Goal: Information Seeking & Learning: Learn about a topic

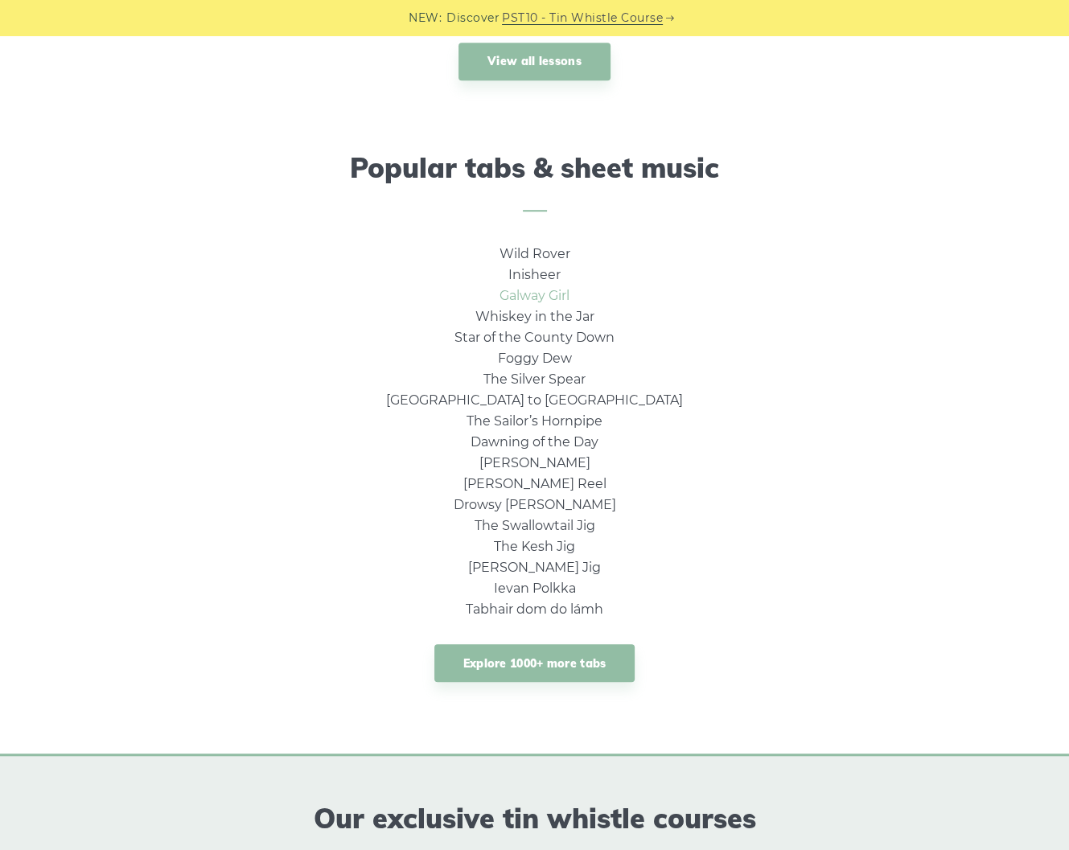
scroll to position [965, 0]
click at [567, 673] on link "Explore 1000+ more tabs" at bounding box center [534, 663] width 201 height 38
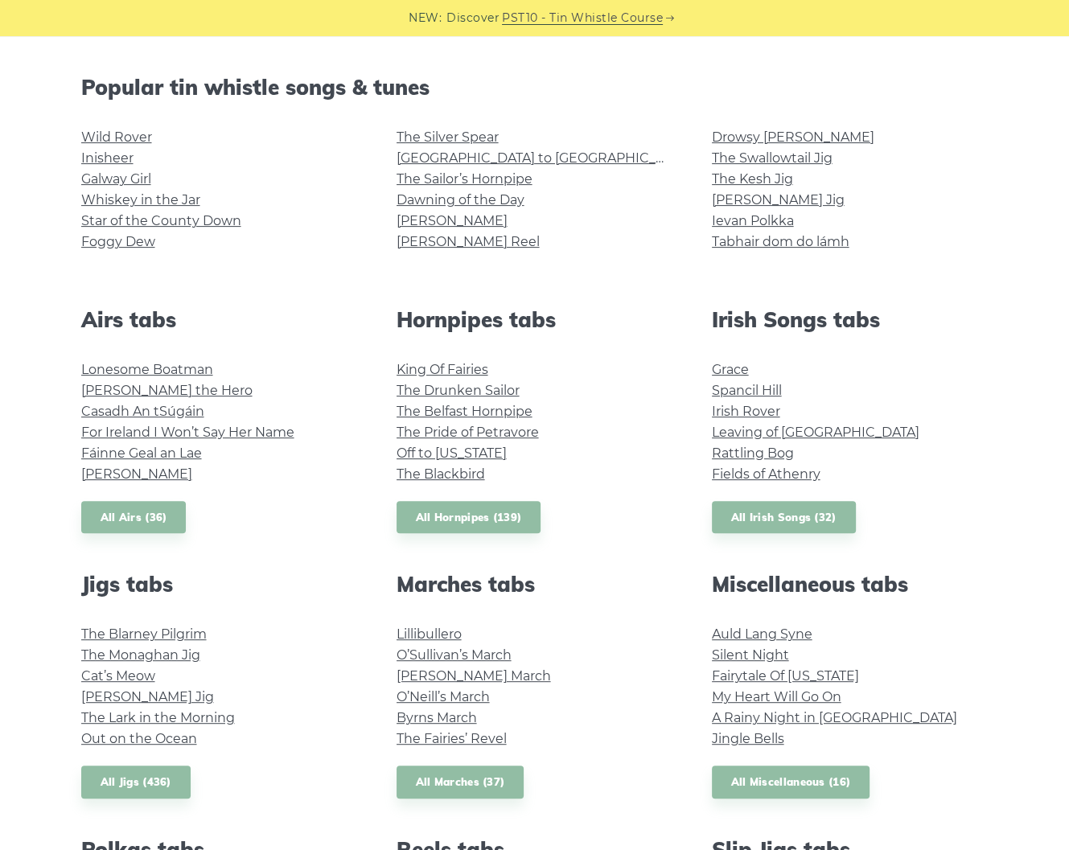
scroll to position [450, 0]
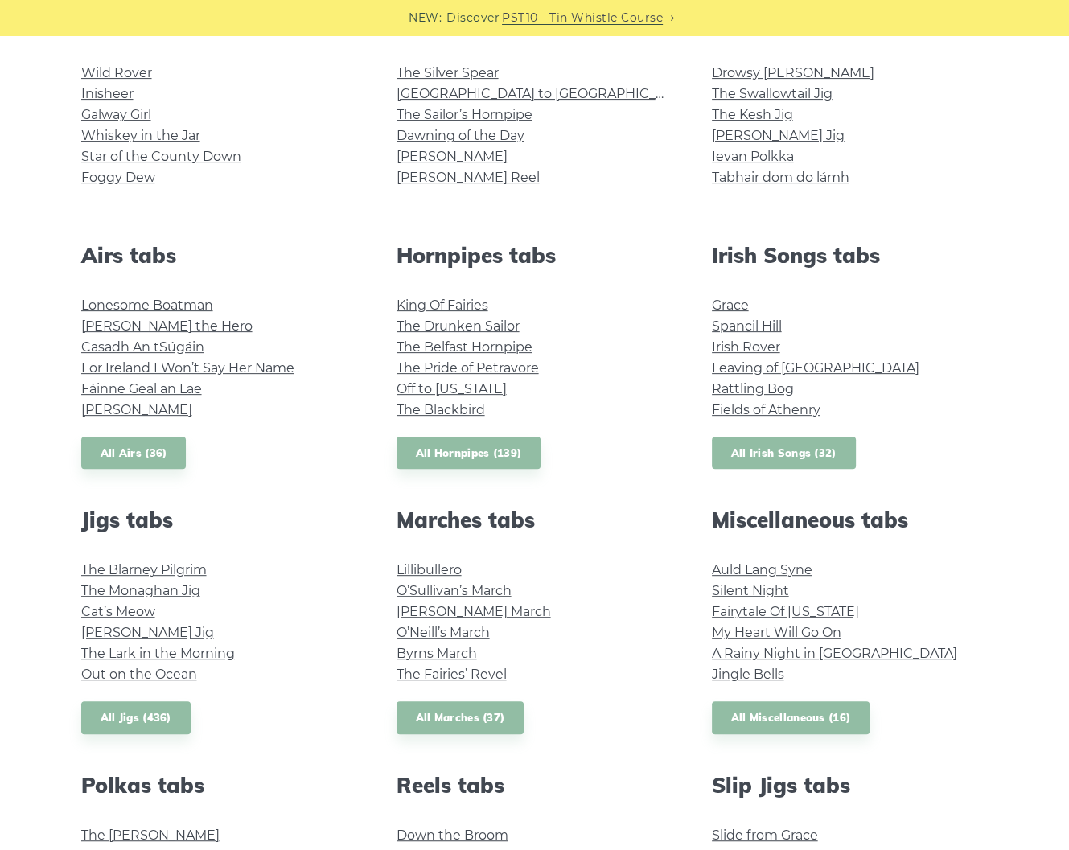
click at [753, 448] on link "All Irish Songs (32)" at bounding box center [784, 453] width 144 height 33
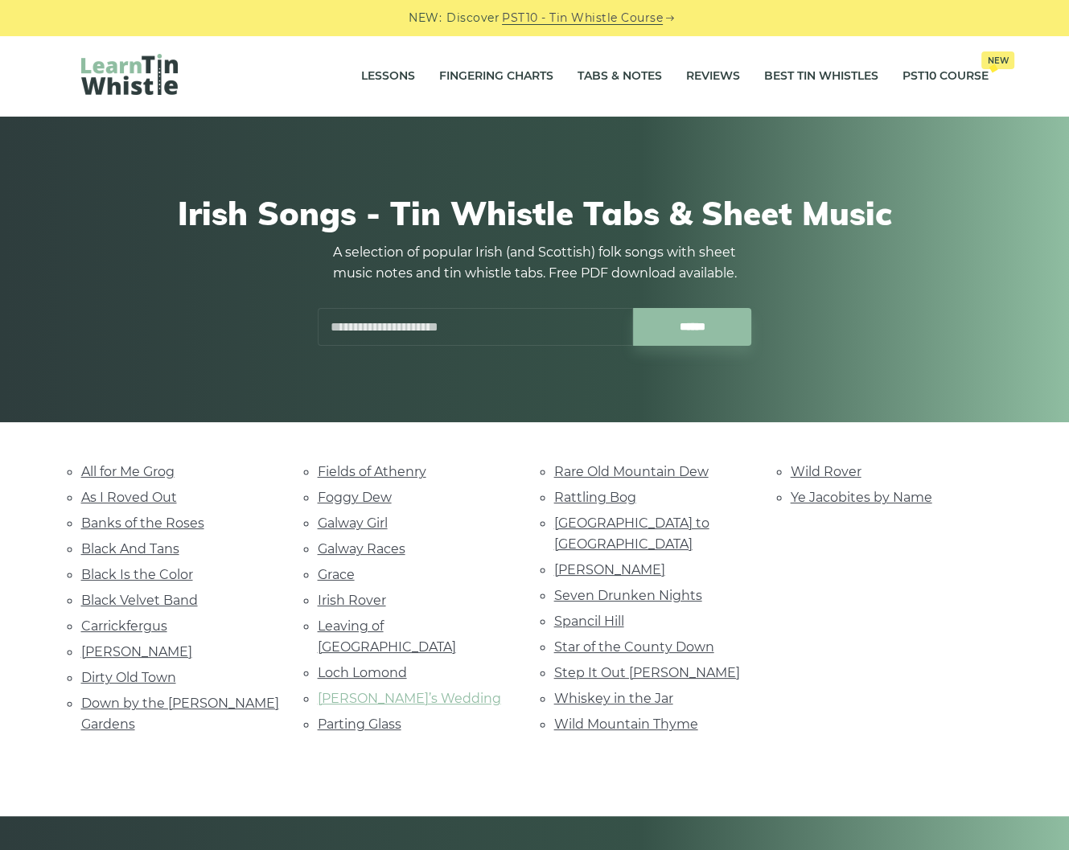
click at [356, 691] on link "[PERSON_NAME]’s Wedding" at bounding box center [409, 698] width 183 height 15
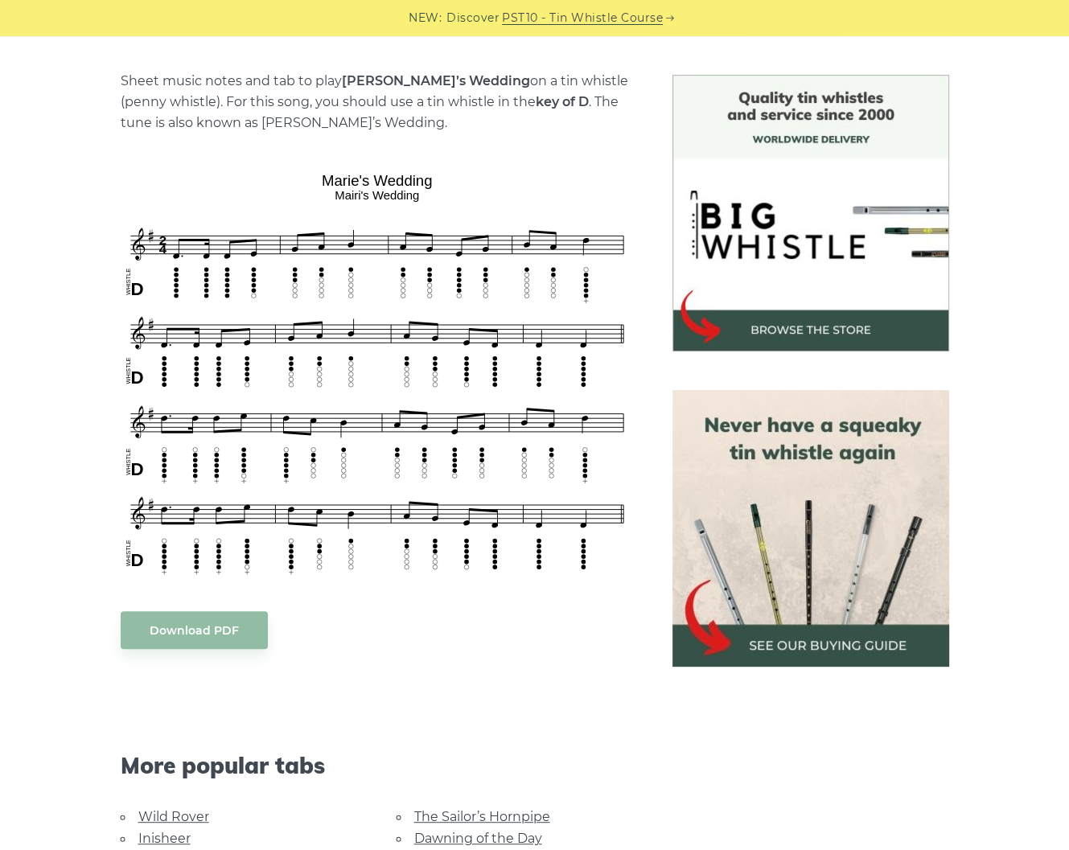
scroll to position [772, 0]
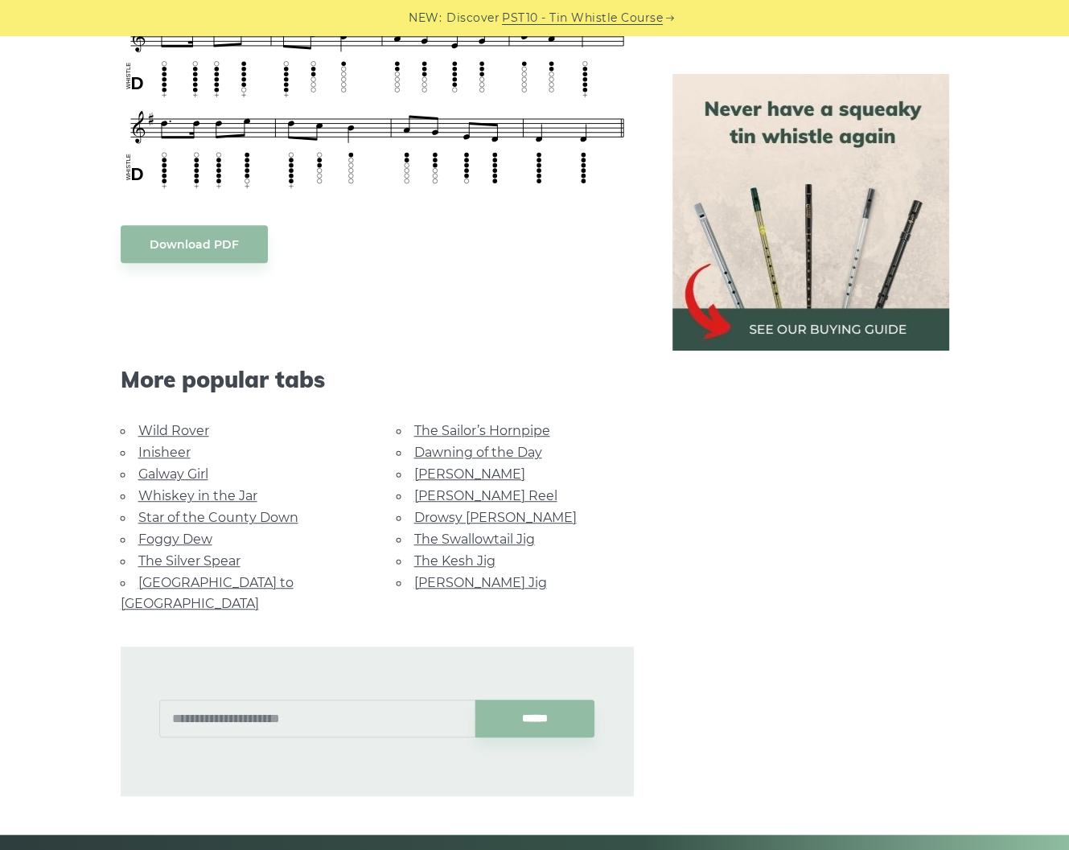
click at [180, 426] on link "Wild Rover" at bounding box center [173, 430] width 71 height 15
click at [177, 491] on link "Whiskey in the Jar" at bounding box center [197, 495] width 119 height 15
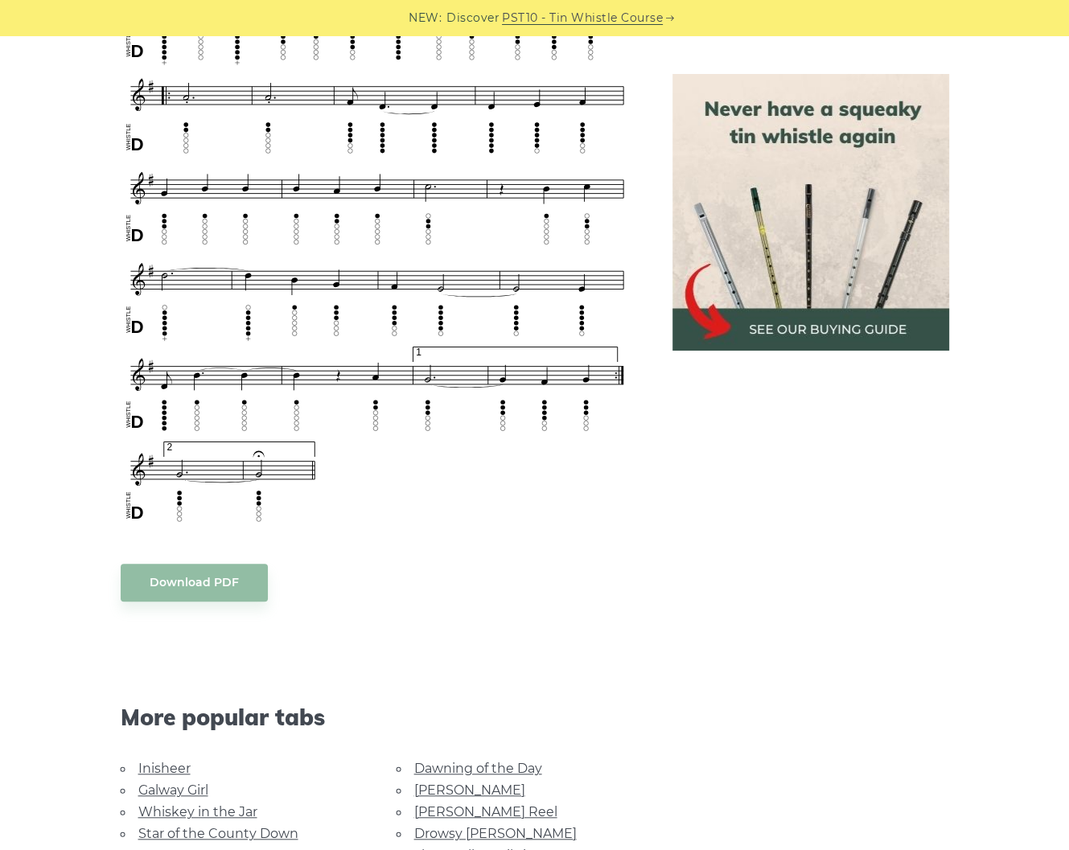
scroll to position [965, 0]
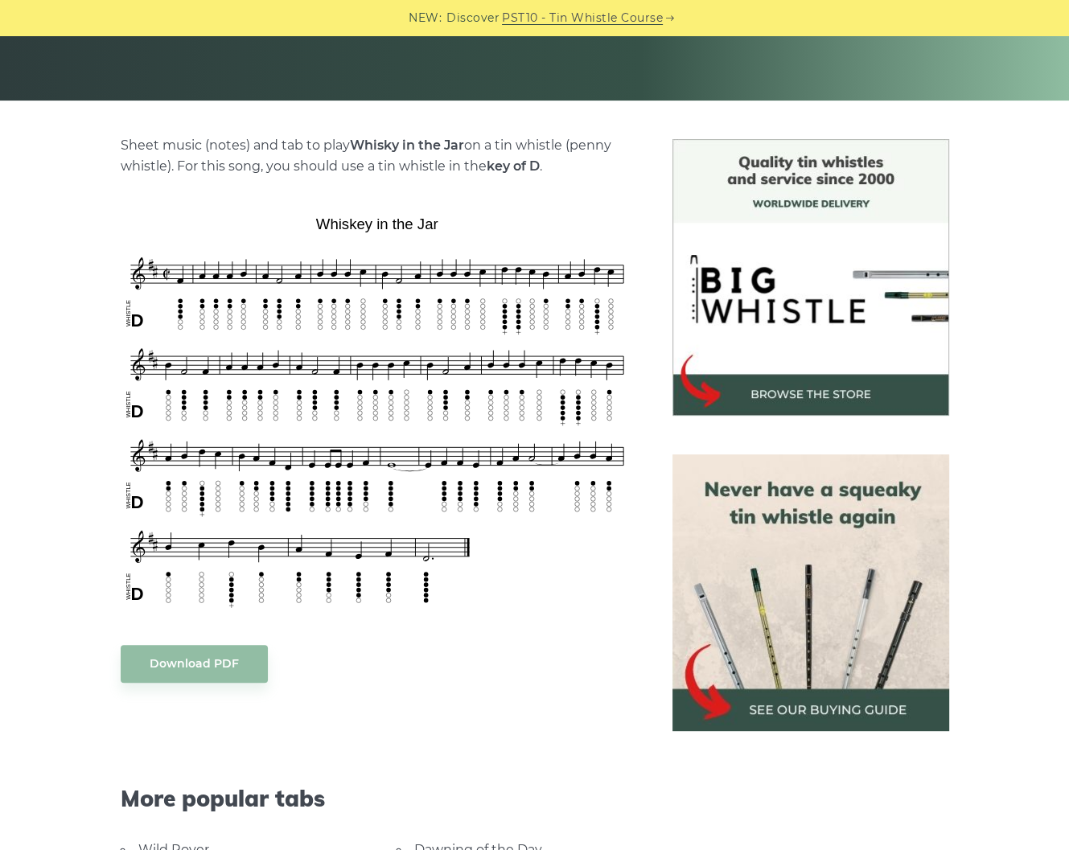
scroll to position [579, 0]
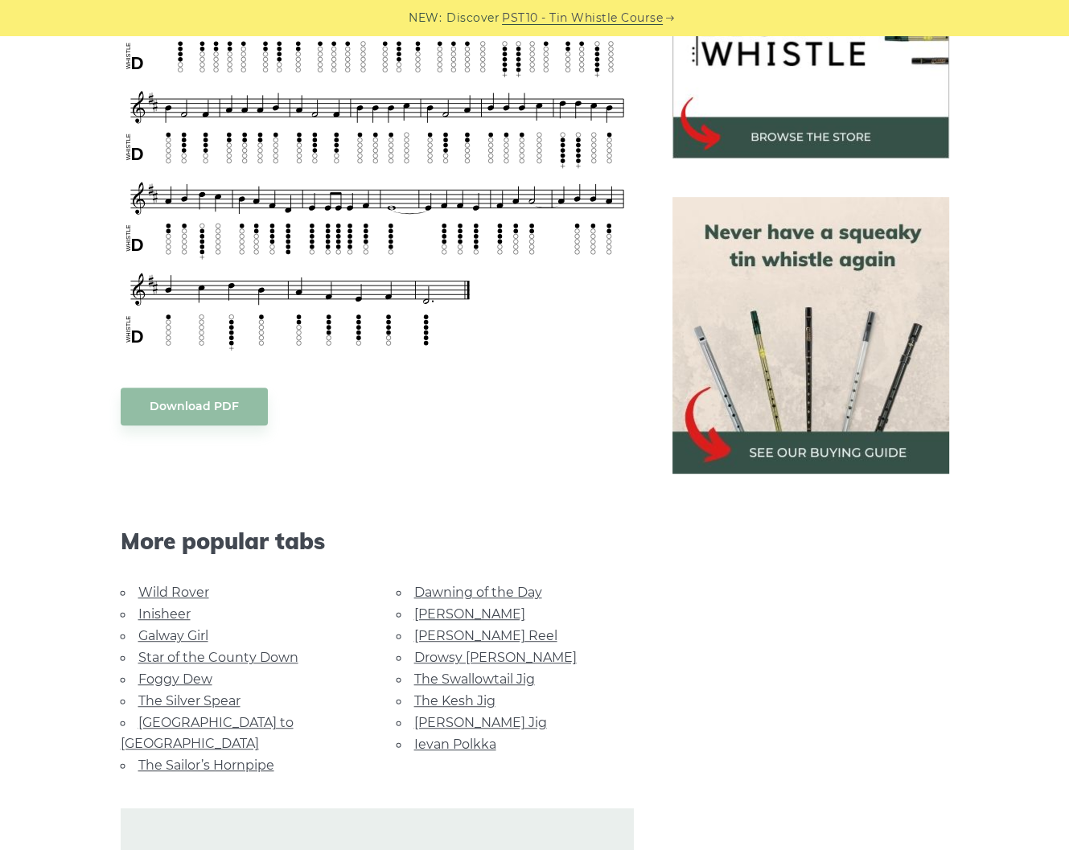
click at [213, 656] on link "Star of the County Down" at bounding box center [218, 657] width 160 height 15
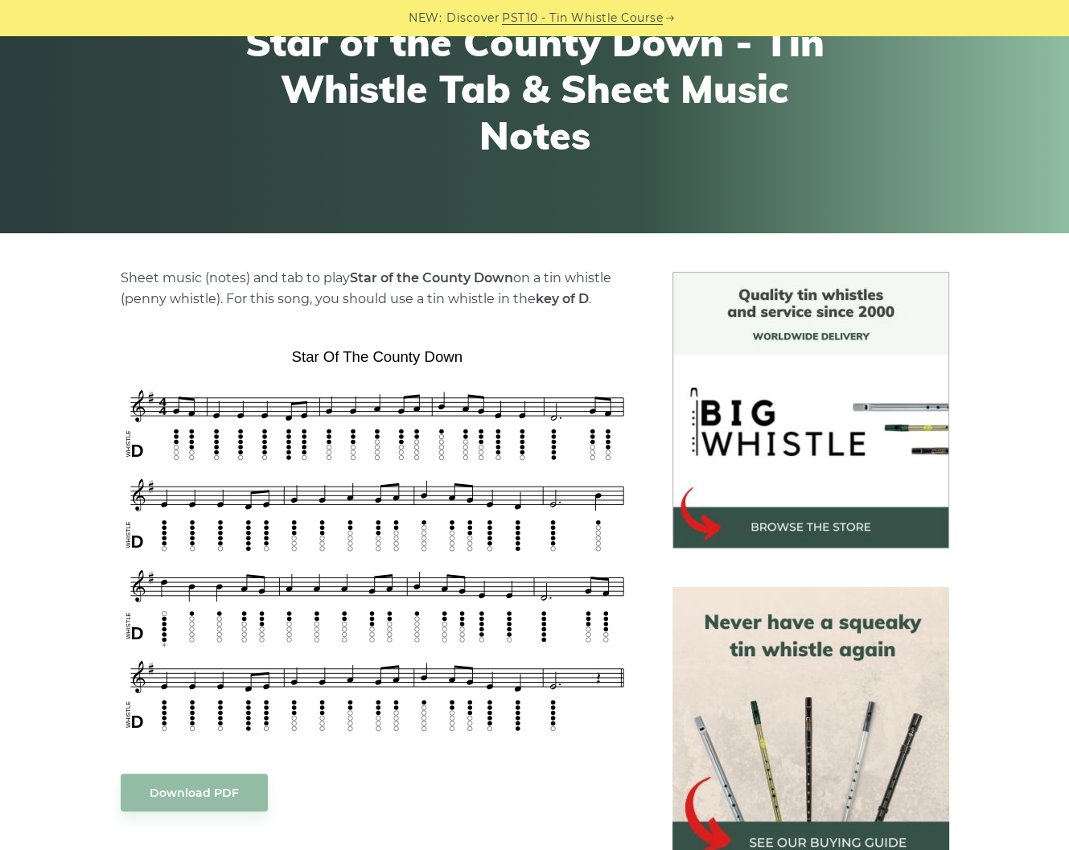
scroll to position [193, 0]
